Goal: Information Seeking & Learning: Learn about a topic

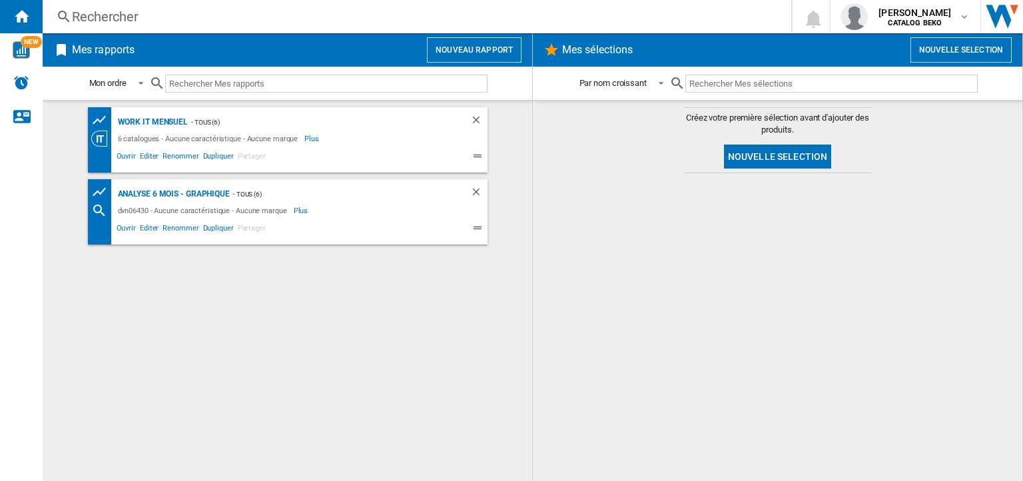
click at [97, 11] on div "Rechercher" at bounding box center [414, 16] width 685 height 19
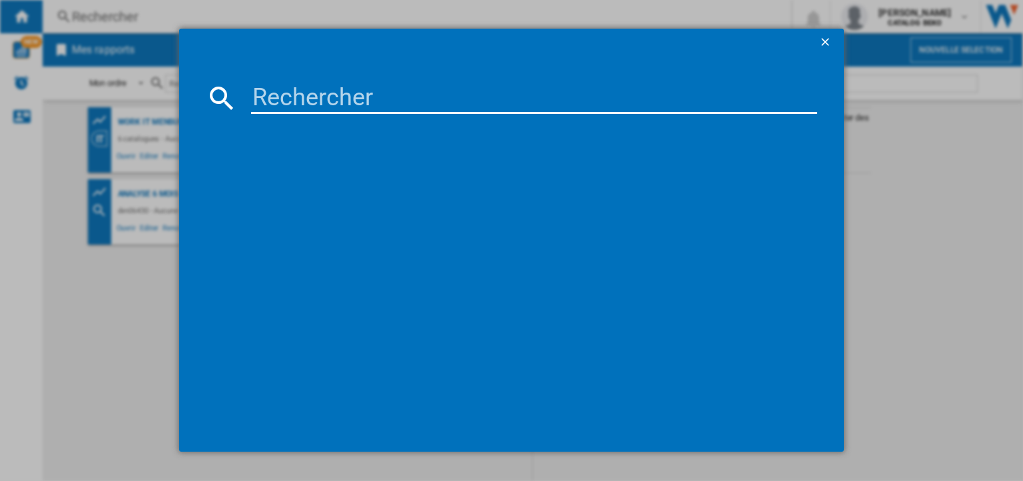
click at [280, 107] on input at bounding box center [534, 98] width 566 height 32
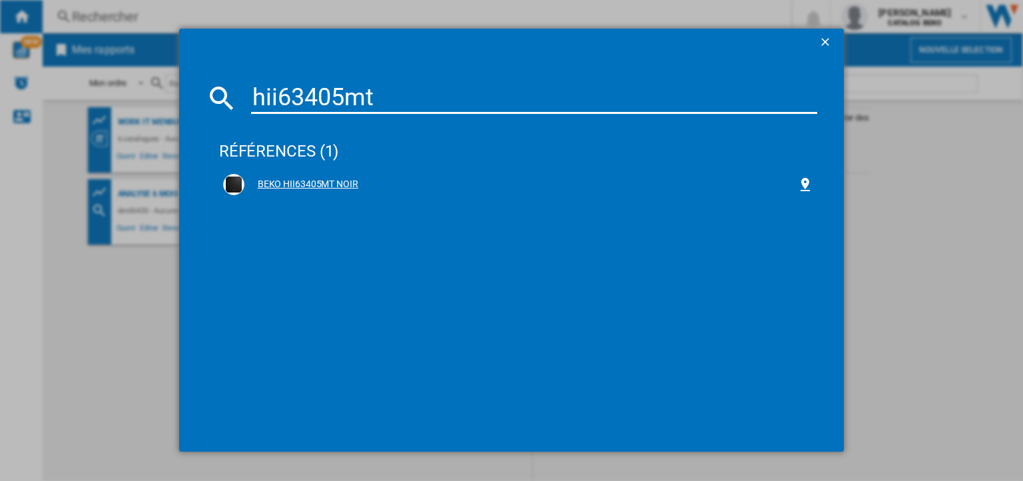
type input "hii63405mt"
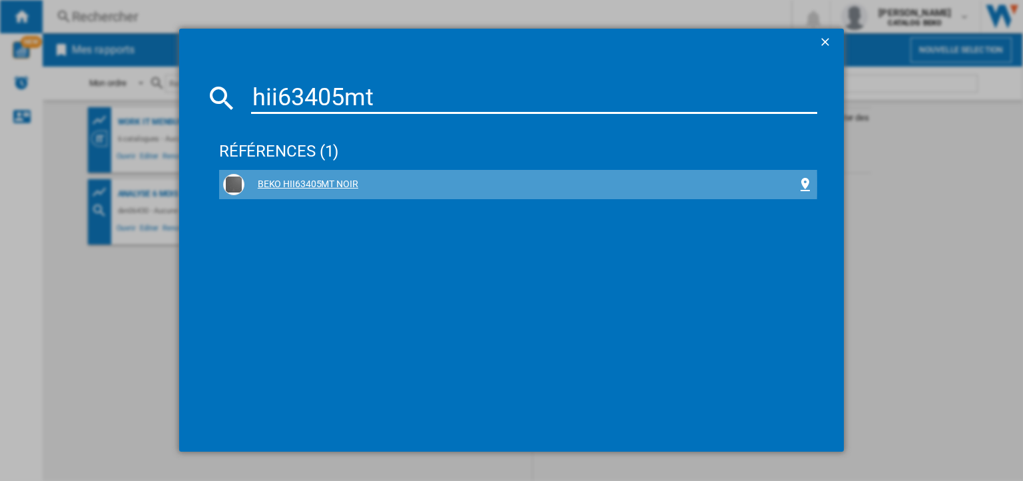
click at [320, 184] on div "BEKO HII63405MT NOIR" at bounding box center [520, 184] width 553 height 13
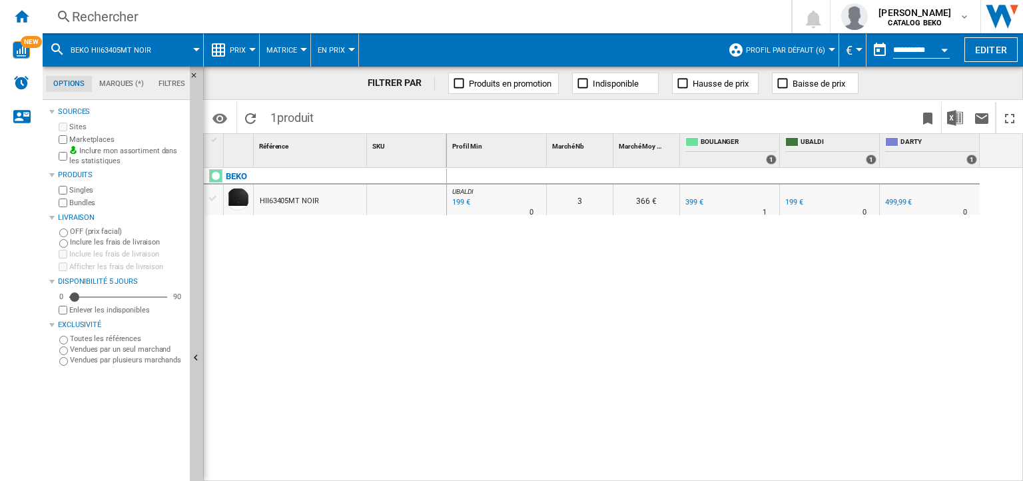
click at [237, 53] on span "Prix" at bounding box center [238, 50] width 16 height 9
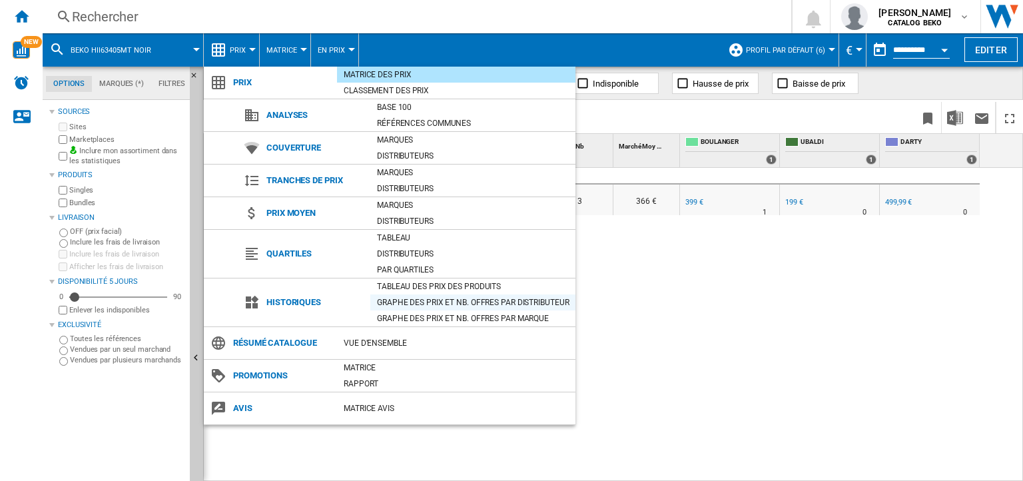
click at [426, 299] on div "Graphe des prix et nb. offres par distributeur" at bounding box center [472, 302] width 205 height 13
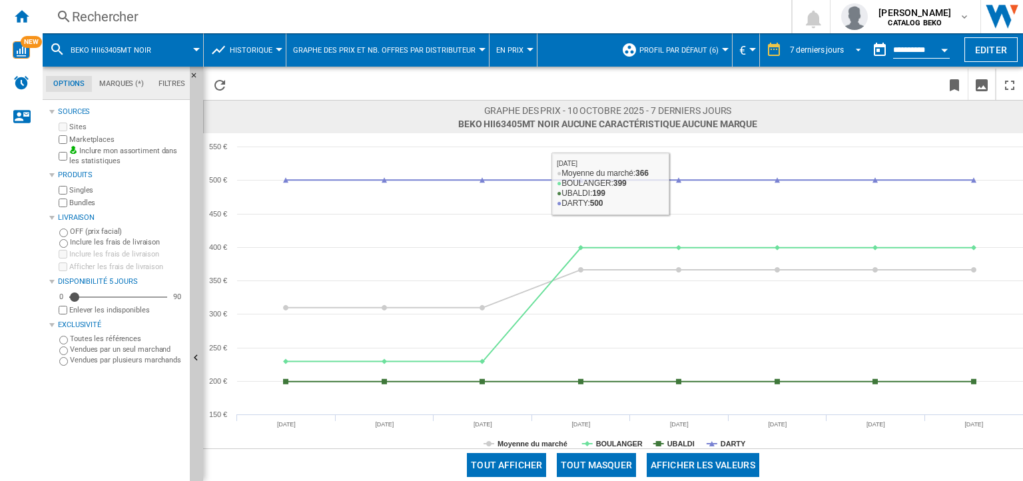
click at [831, 53] on div "7 derniers jours" at bounding box center [817, 49] width 54 height 9
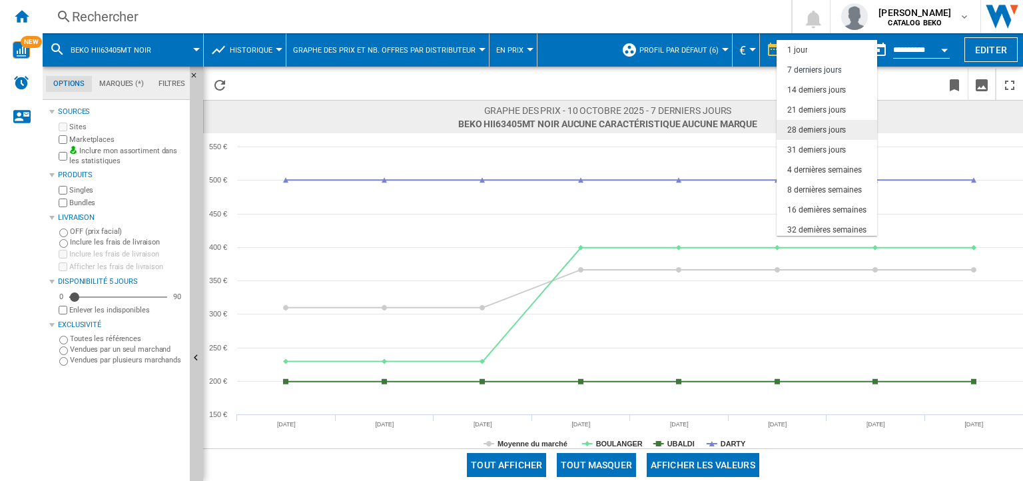
scroll to position [19, 0]
click at [823, 226] on div "3 derniers mois" at bounding box center [814, 230] width 55 height 11
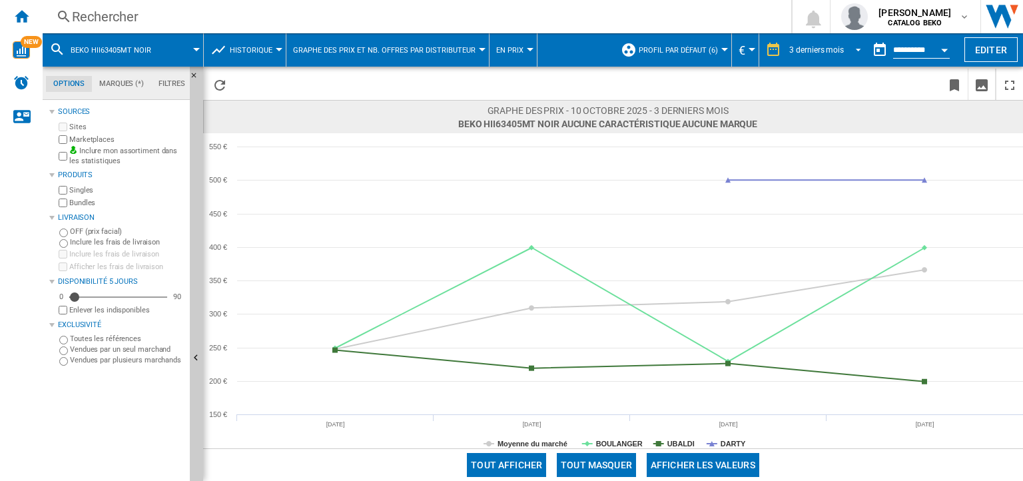
click at [808, 56] on md-select-value "3 derniers mois" at bounding box center [827, 50] width 79 height 20
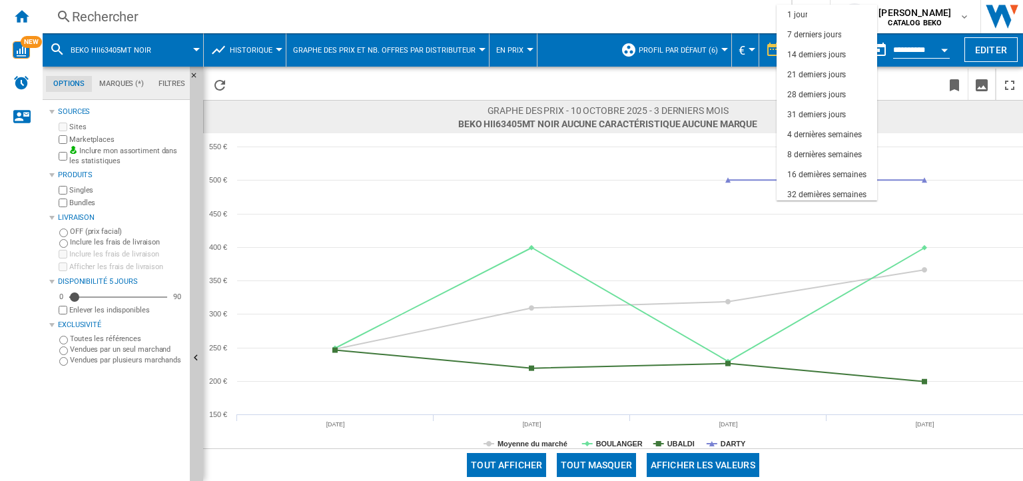
scroll to position [83, 0]
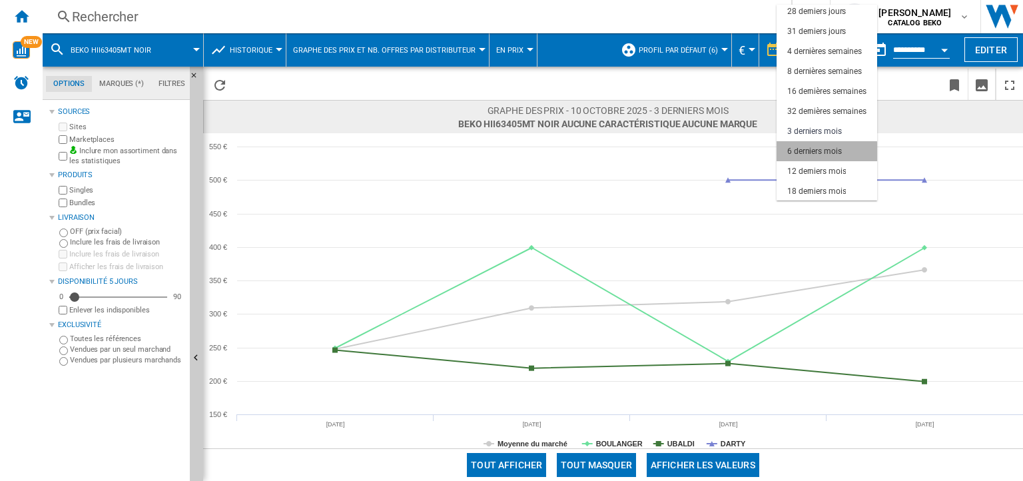
click at [823, 152] on div "6 derniers mois" at bounding box center [814, 151] width 55 height 11
